Goal: Navigation & Orientation: Find specific page/section

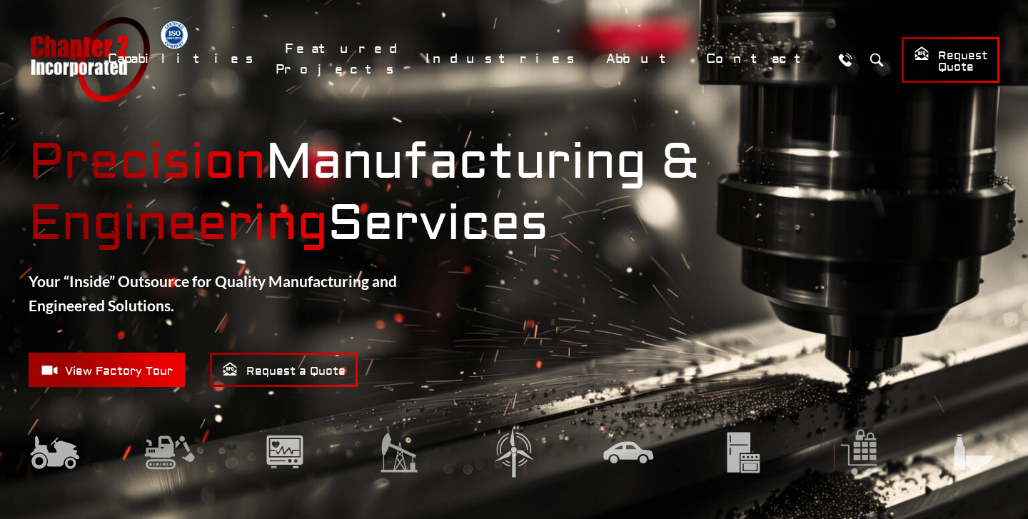
click at [114, 369] on span "View Factory Tour" at bounding box center [107, 370] width 132 height 18
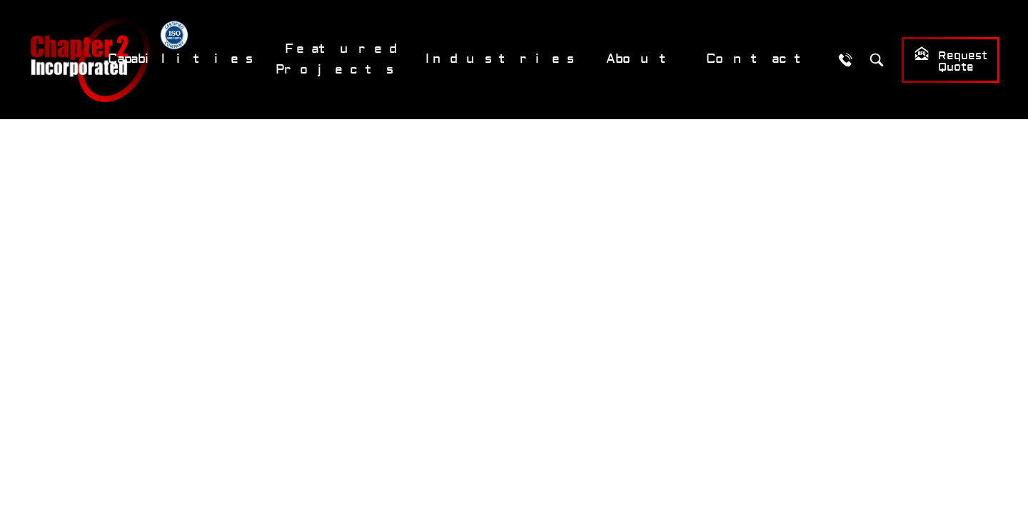
scroll to position [301, 0]
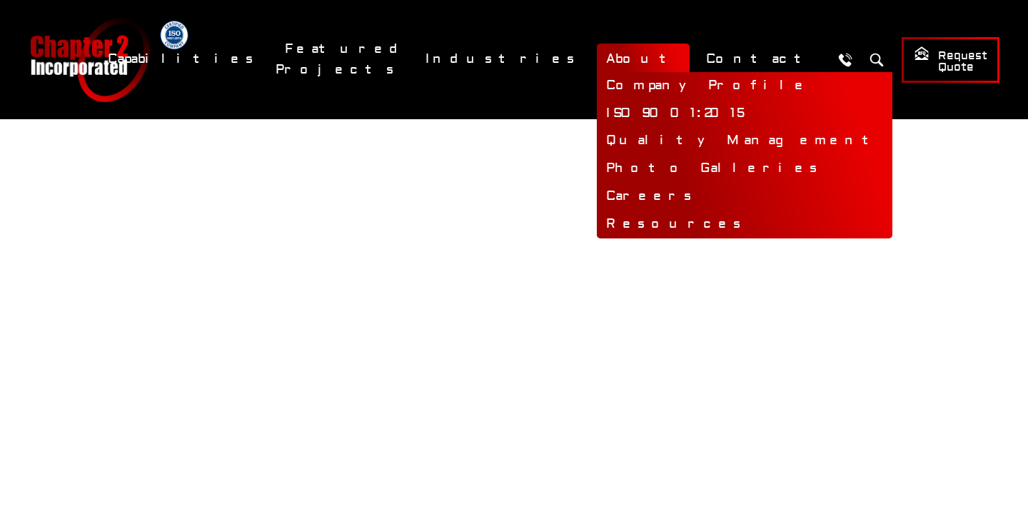
click at [677, 56] on link "About" at bounding box center [643, 59] width 93 height 31
click at [668, 61] on link "About" at bounding box center [643, 59] width 93 height 31
click at [685, 188] on link "Careers" at bounding box center [745, 197] width 296 height 28
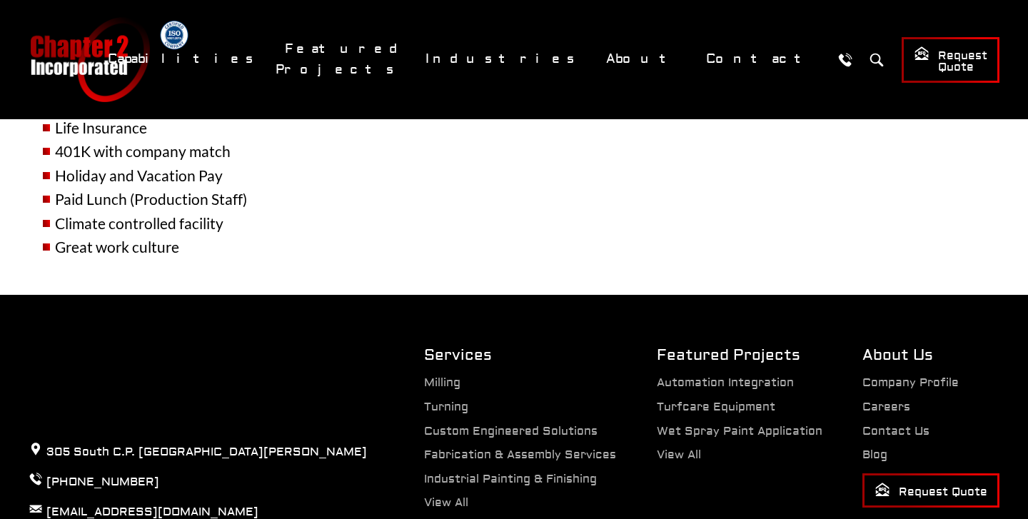
scroll to position [855, 0]
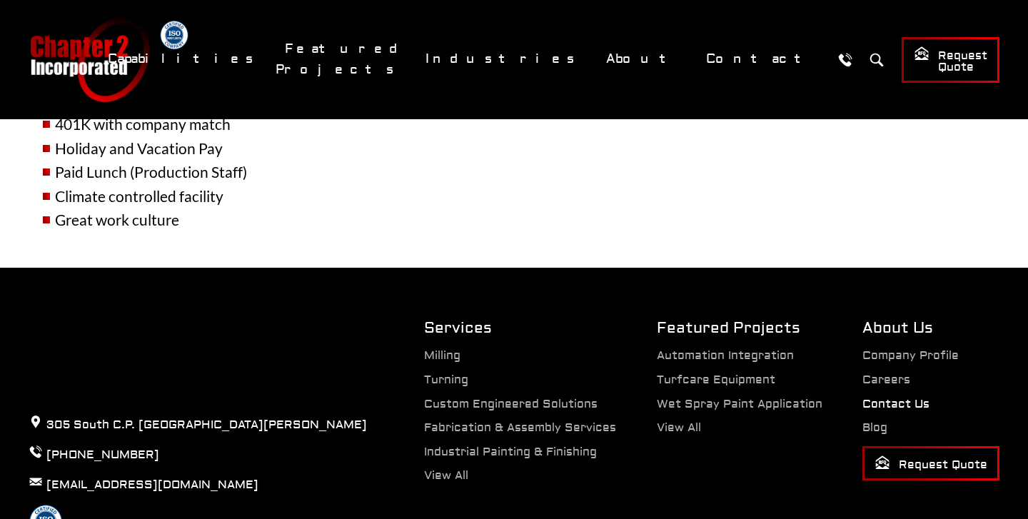
click at [889, 397] on link "Contact Us" at bounding box center [895, 404] width 67 height 14
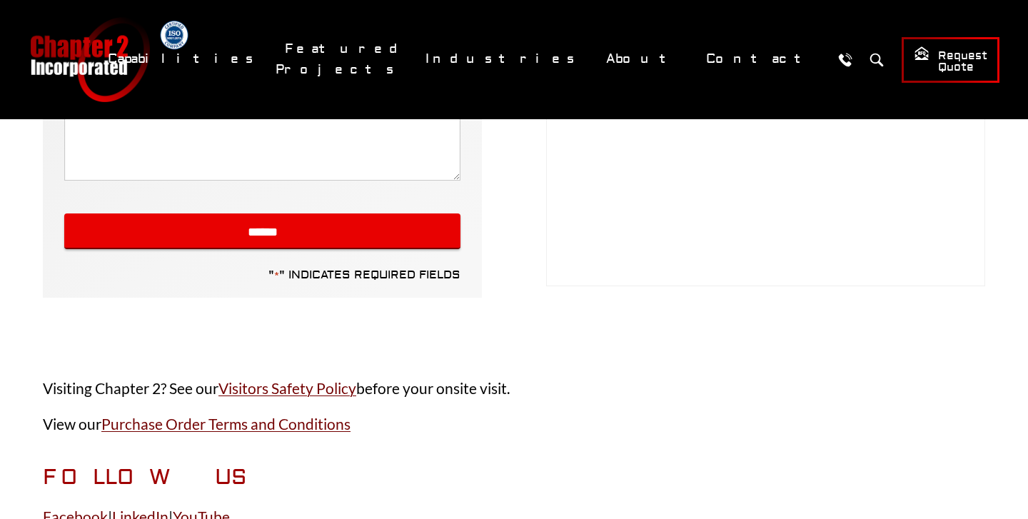
scroll to position [836, 0]
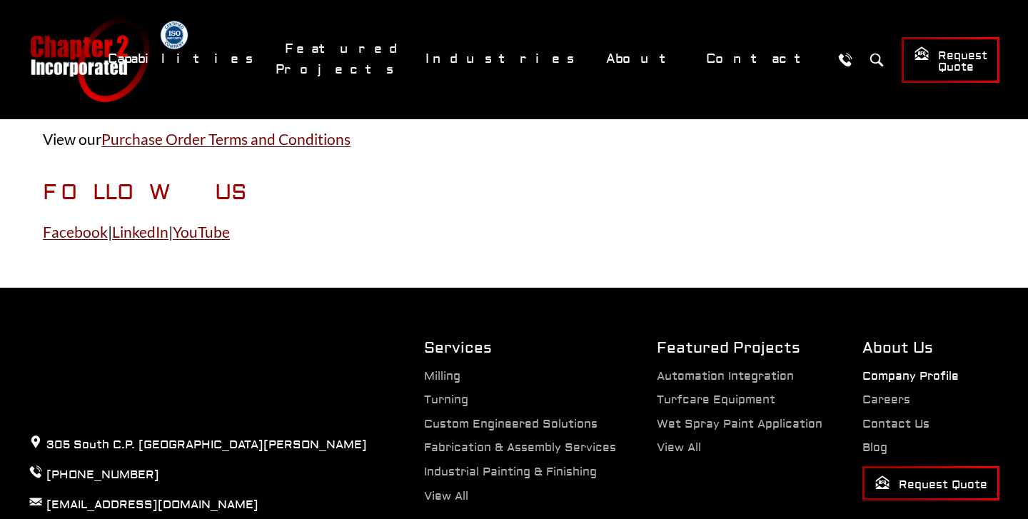
click at [888, 383] on link "Company Profile" at bounding box center [910, 376] width 96 height 14
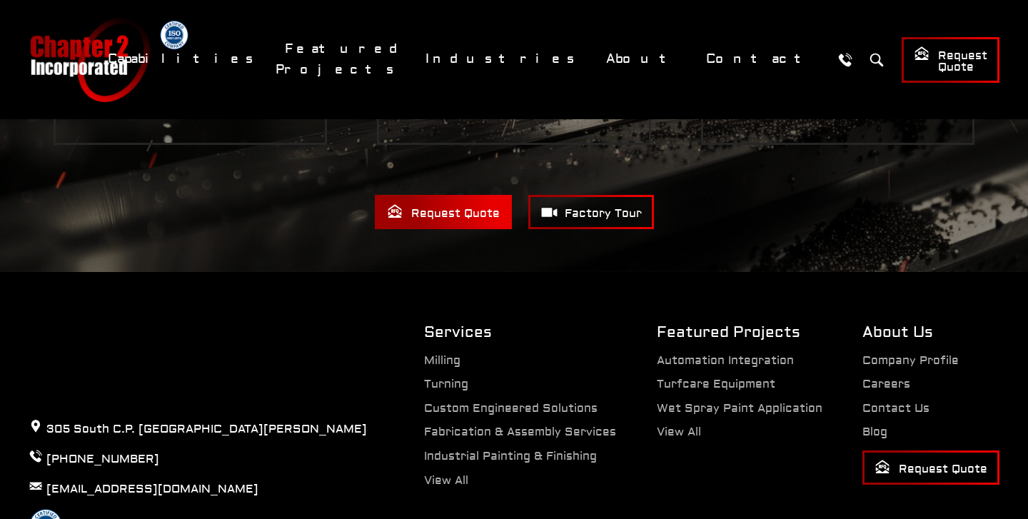
scroll to position [2071, 0]
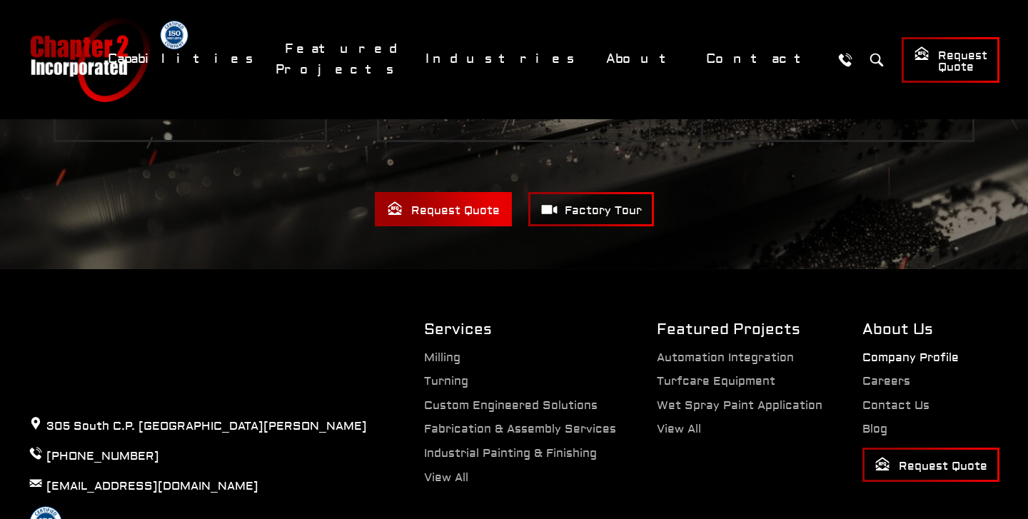
click at [889, 351] on link "Company Profile" at bounding box center [910, 358] width 96 height 14
